Goal: Find specific page/section: Find specific page/section

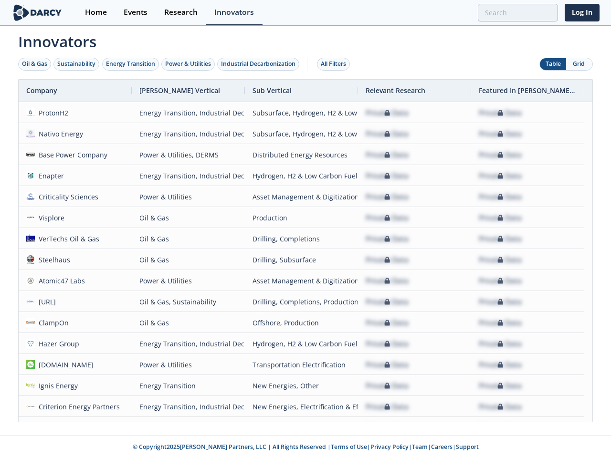
click at [35, 64] on div "Oil & Gas" at bounding box center [34, 64] width 25 height 9
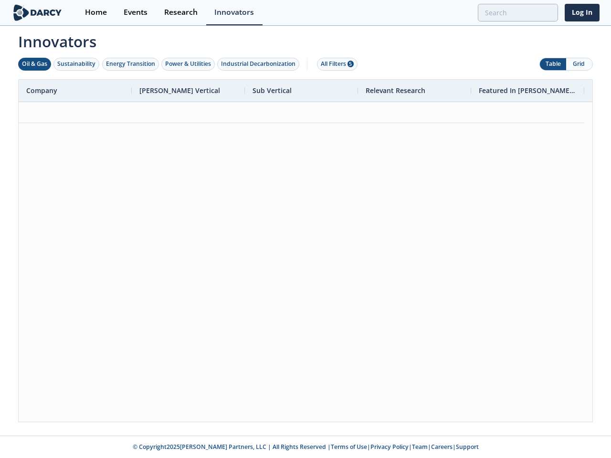
click at [77, 64] on div "Sustainability" at bounding box center [76, 64] width 38 height 9
click at [131, 64] on div "Energy Transition" at bounding box center [130, 64] width 49 height 9
click at [189, 64] on div "Power & Utilities" at bounding box center [188, 64] width 46 height 9
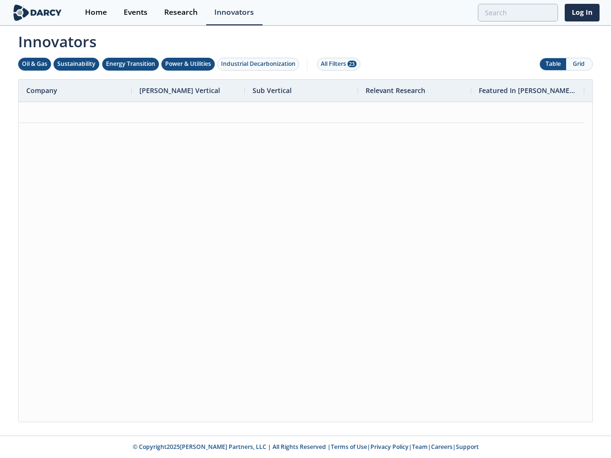
click at [260, 64] on div "Industrial Decarbonization" at bounding box center [258, 64] width 74 height 9
click at [336, 64] on div "All Filters 28" at bounding box center [339, 64] width 36 height 9
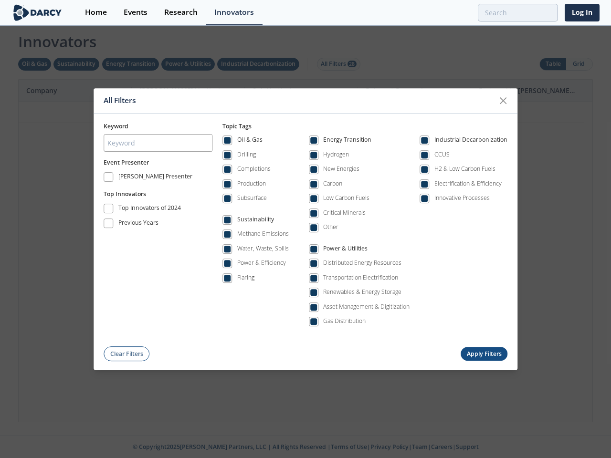
click at [579, 64] on div "All Filters Keyword Event Presenter [PERSON_NAME] Presenter Top Innovators Top …" at bounding box center [305, 229] width 611 height 458
